Goal: Information Seeking & Learning: Check status

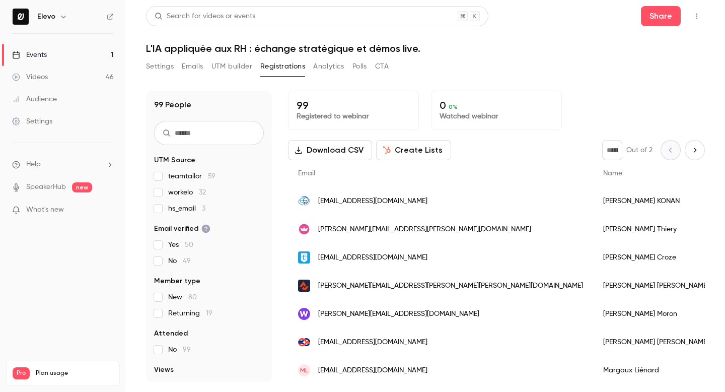
click at [189, 137] on input "text" at bounding box center [209, 133] width 110 height 24
paste input "**********"
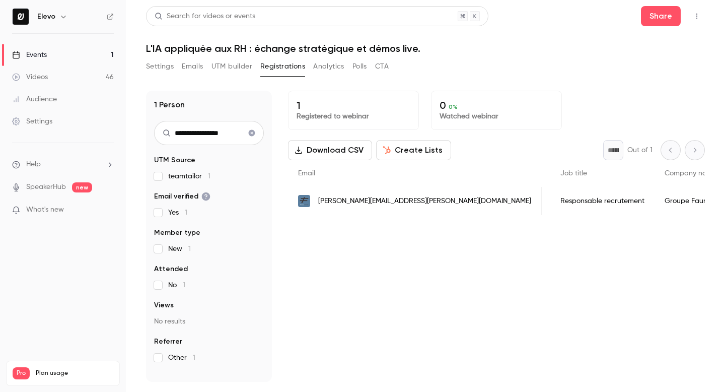
scroll to position [0, 365]
type input "**********"
click at [251, 128] on button "Clear search" at bounding box center [252, 133] width 16 height 16
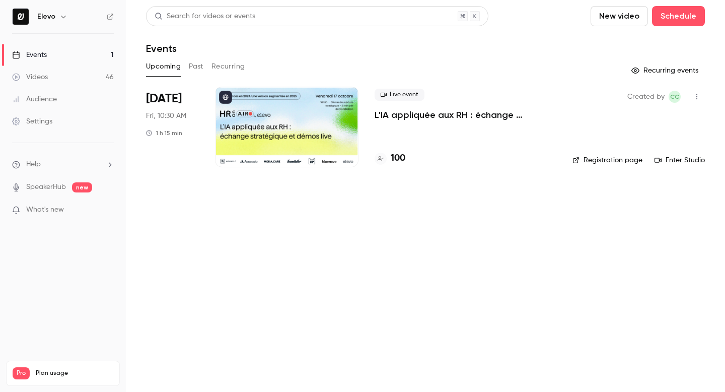
click at [204, 62] on div "Upcoming Past Recurring" at bounding box center [425, 66] width 559 height 16
click at [198, 62] on button "Past" at bounding box center [196, 66] width 15 height 16
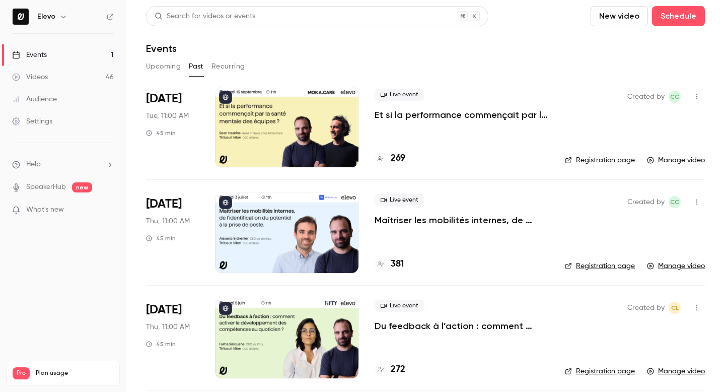
click at [416, 114] on p "Et si la performance commençait par la santé mentale des équipes ?" at bounding box center [462, 115] width 174 height 12
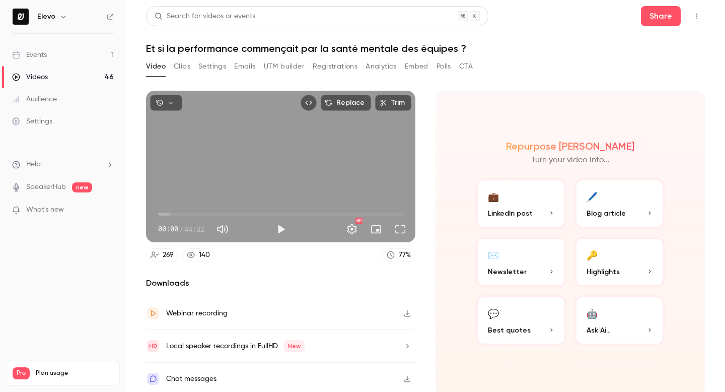
scroll to position [3, 0]
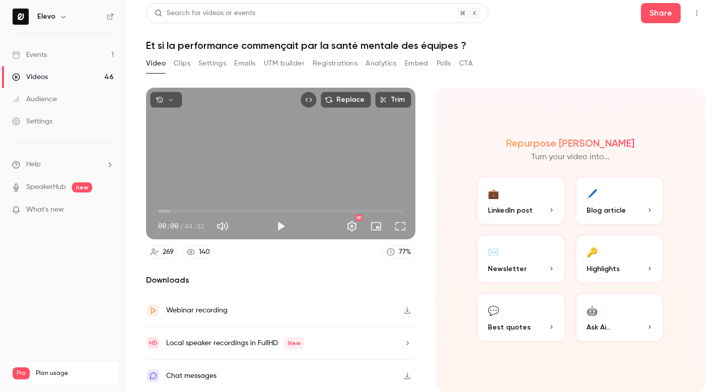
click at [333, 64] on button "Registrations" at bounding box center [335, 63] width 45 height 16
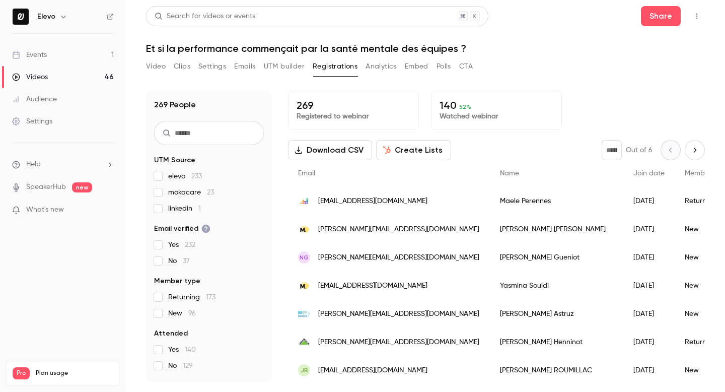
click at [299, 70] on button "UTM builder" at bounding box center [284, 66] width 41 height 16
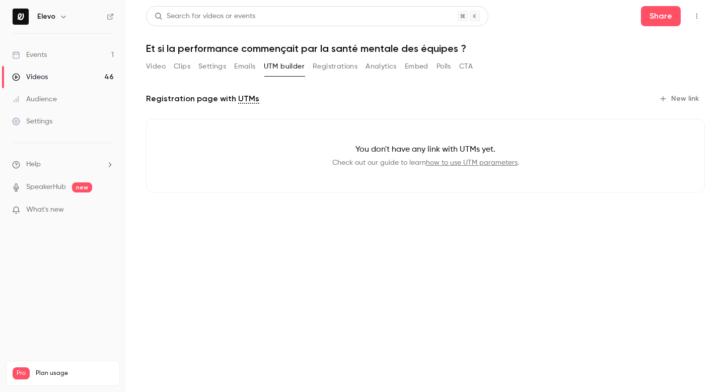
click at [388, 67] on button "Analytics" at bounding box center [381, 66] width 31 height 16
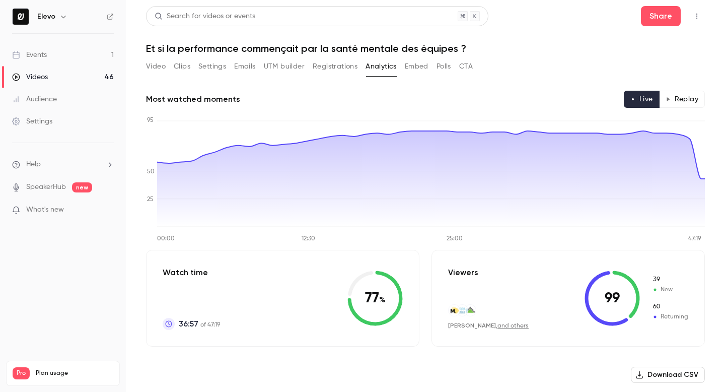
click at [674, 104] on button "Replay" at bounding box center [682, 99] width 46 height 17
